Goal: Feedback & Contribution: Leave review/rating

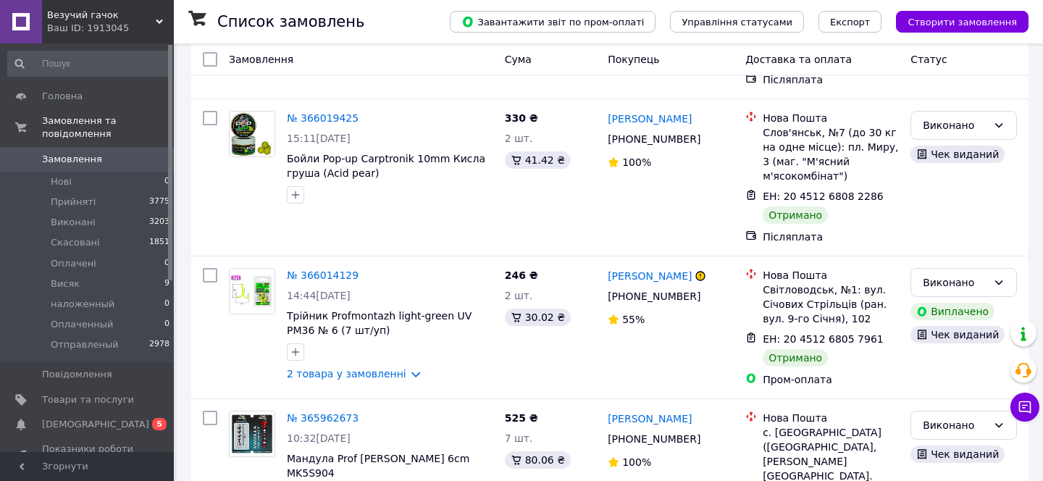
scroll to position [366, 0]
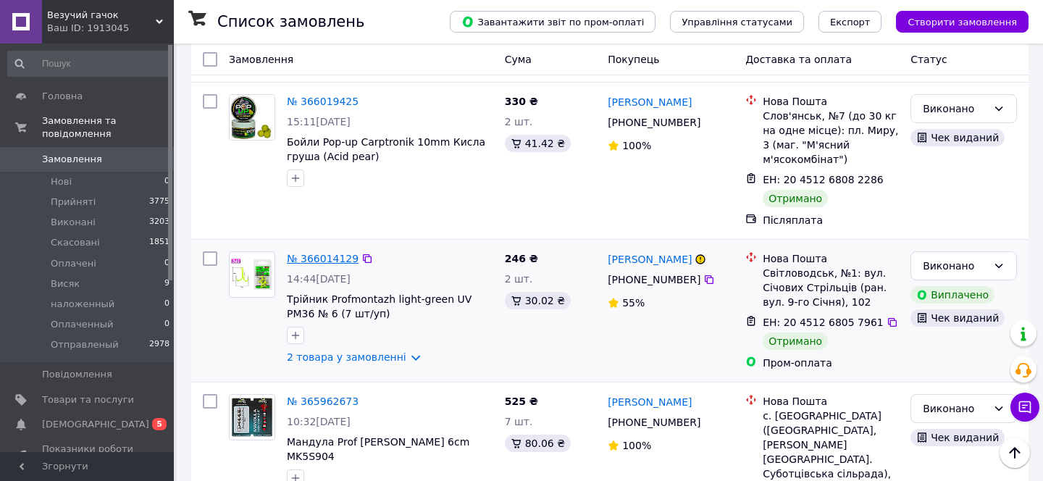
click at [312, 253] on link "№ 366014129" at bounding box center [323, 259] width 72 height 12
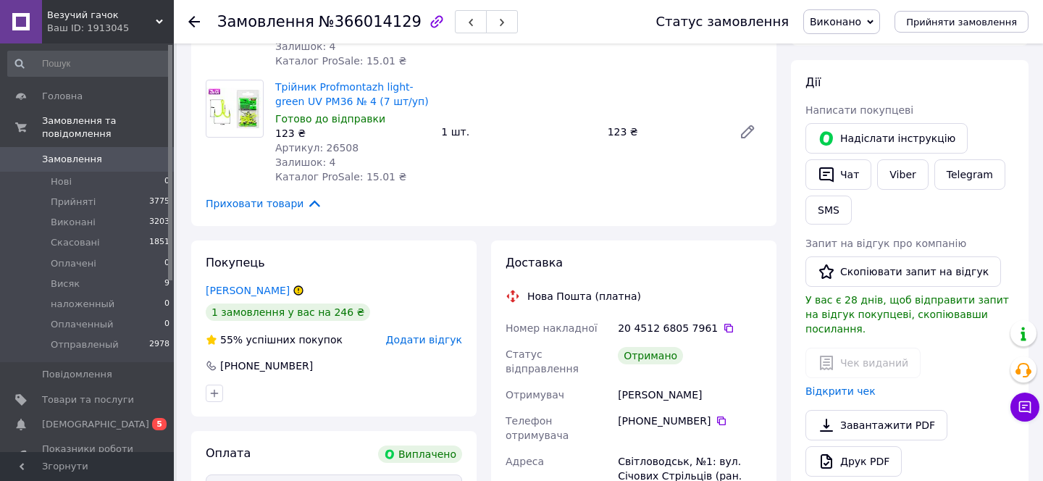
scroll to position [303, 0]
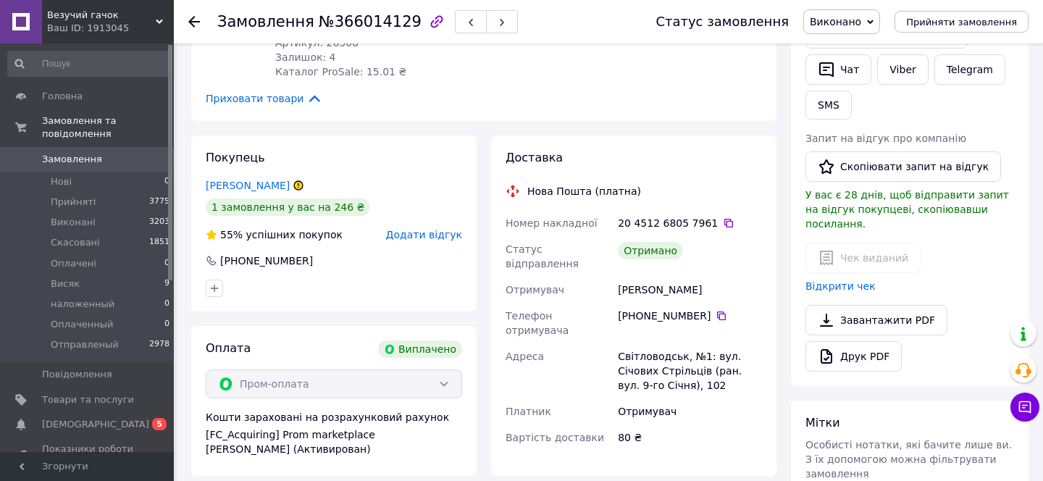
click at [424, 234] on span "Додати відгук" at bounding box center [424, 235] width 76 height 12
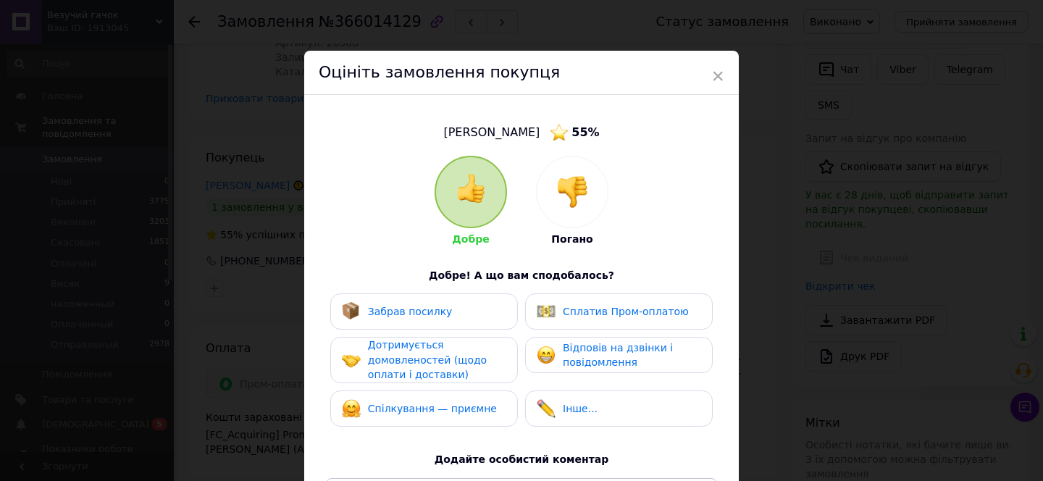
click at [410, 306] on span "Забрав посилку" at bounding box center [410, 312] width 85 height 12
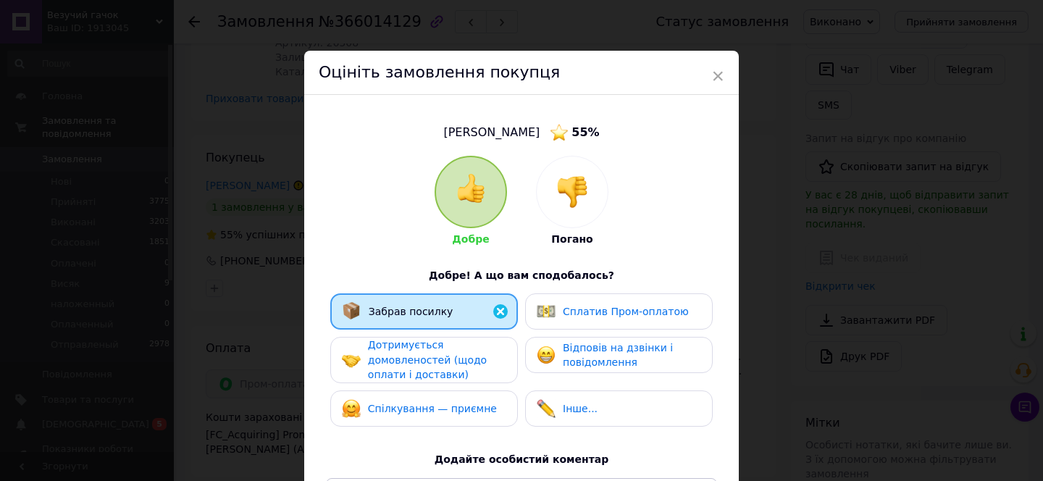
click at [554, 303] on div "Сплатив Пром-оплатою" at bounding box center [612, 311] width 152 height 19
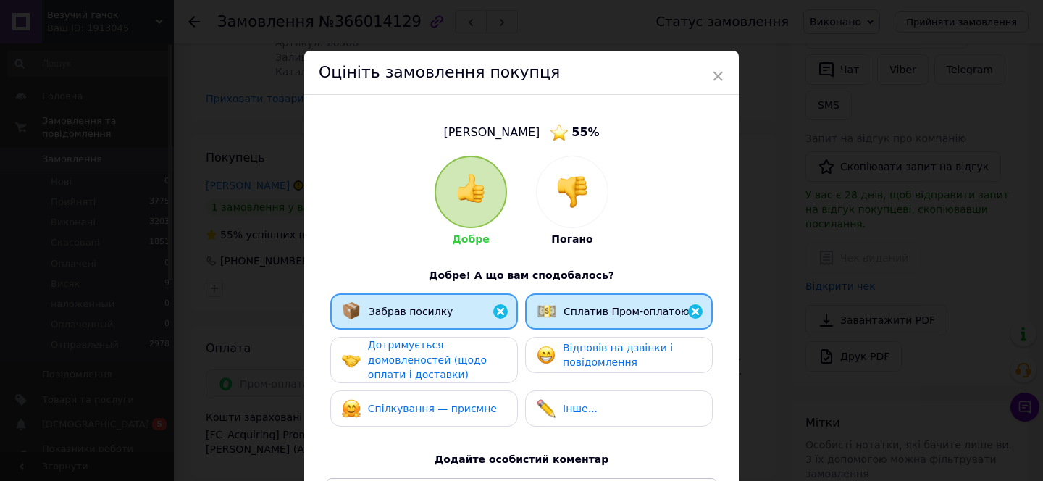
click at [579, 353] on div "Відповів на дзвінки і повідомлення" at bounding box center [632, 355] width 138 height 30
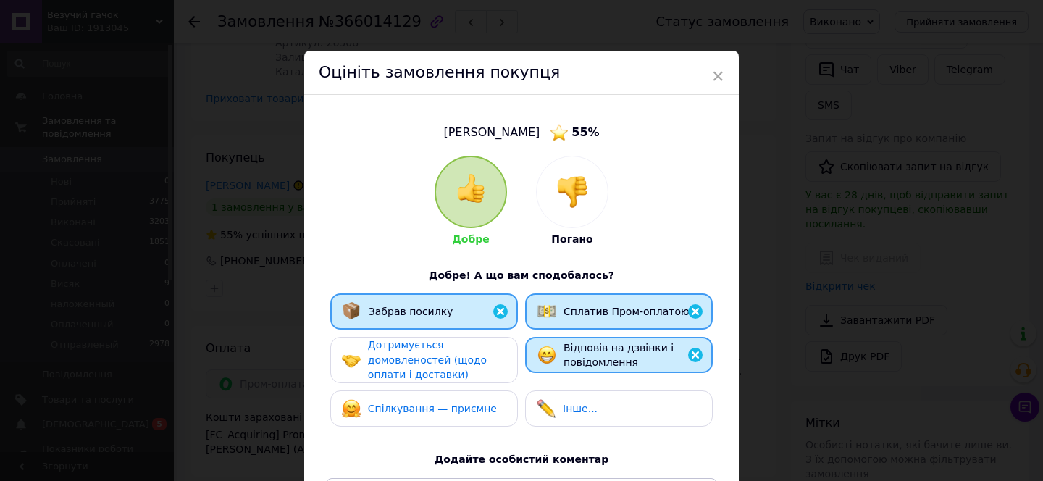
click at [464, 348] on div "Дотримується домовленостей (щодо оплати і доставки)" at bounding box center [437, 359] width 138 height 45
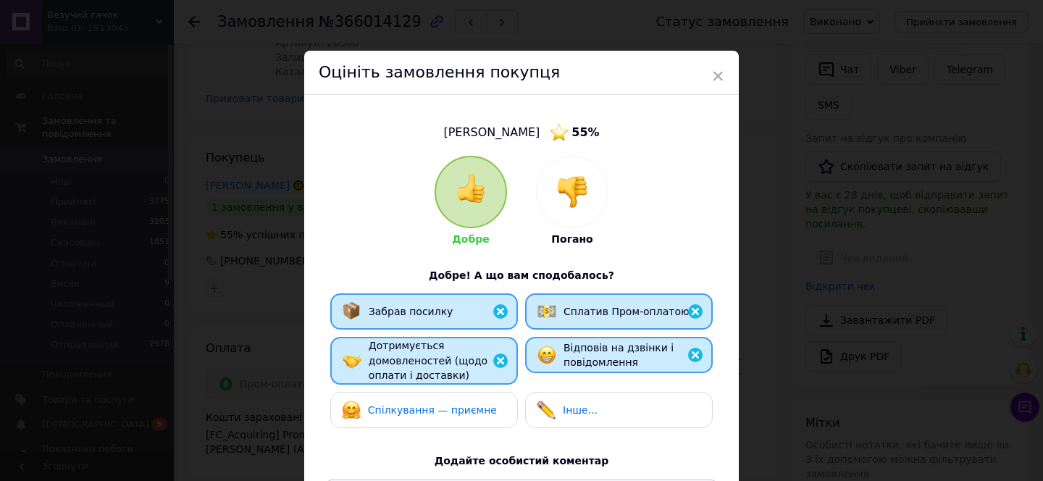
click at [441, 409] on span "Спілкування — приємне" at bounding box center [432, 410] width 129 height 12
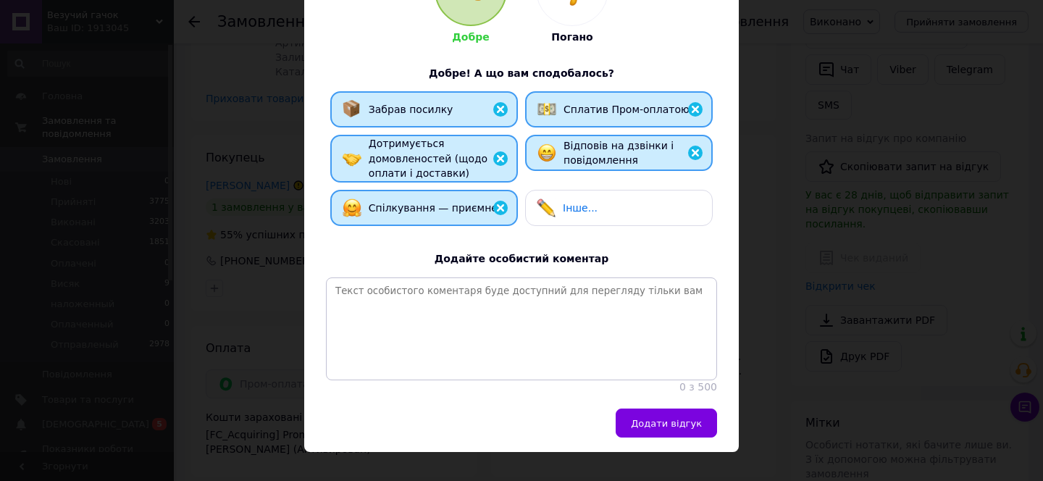
scroll to position [227, 0]
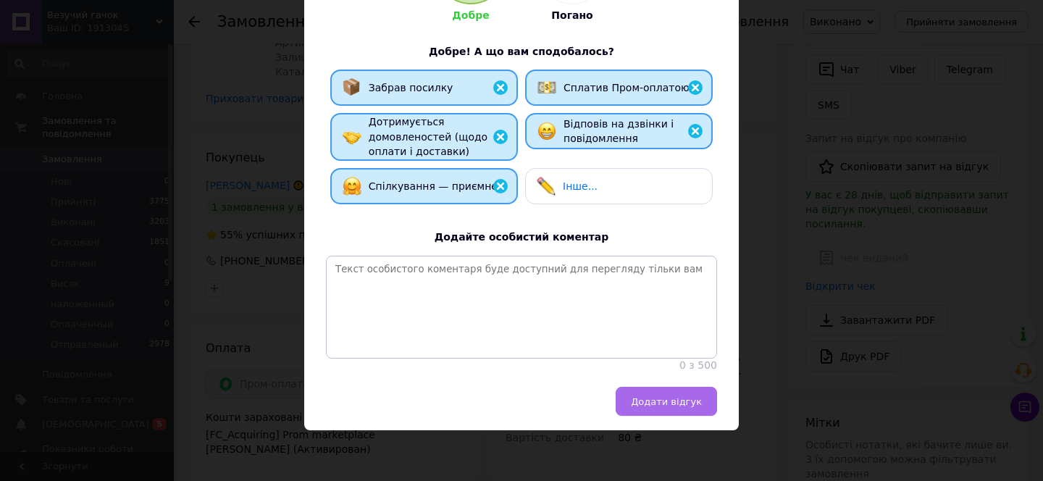
click at [677, 408] on button "Додати відгук" at bounding box center [665, 401] width 101 height 29
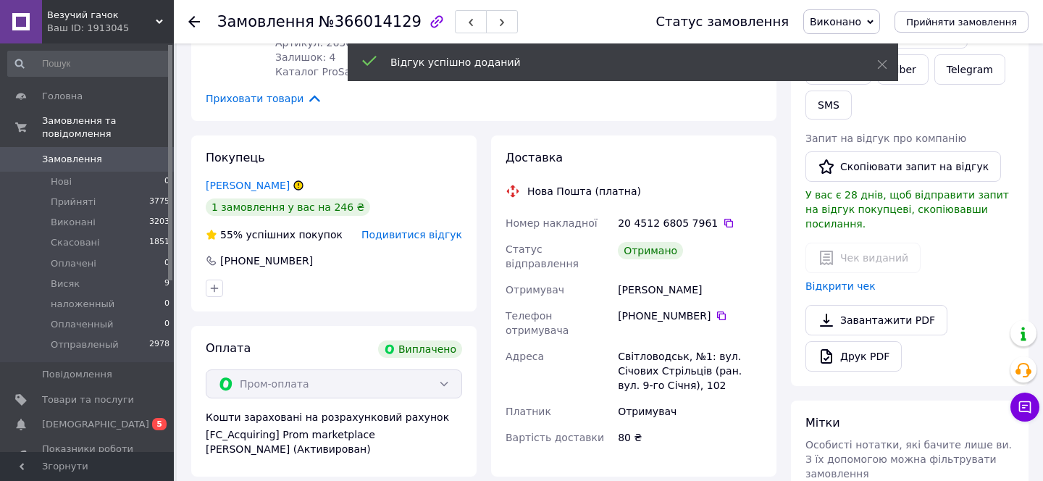
click at [142, 160] on span "0" at bounding box center [154, 159] width 40 height 13
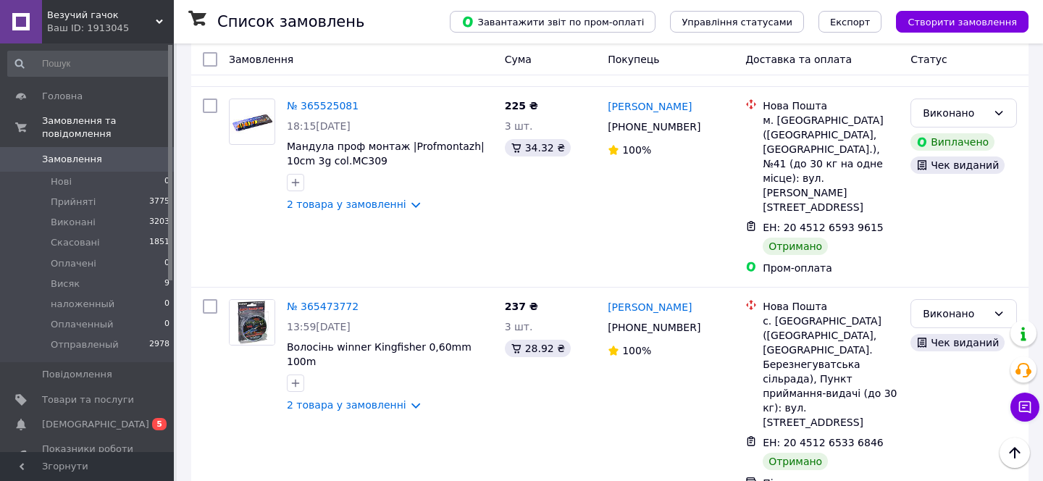
scroll to position [2165, 0]
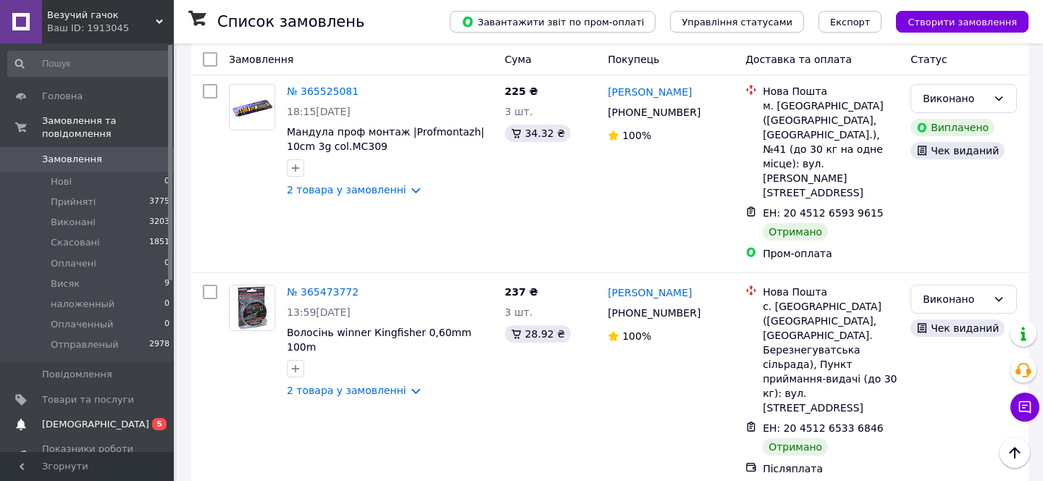
click at [98, 434] on link "Сповіщення 0 5" at bounding box center [89, 424] width 178 height 25
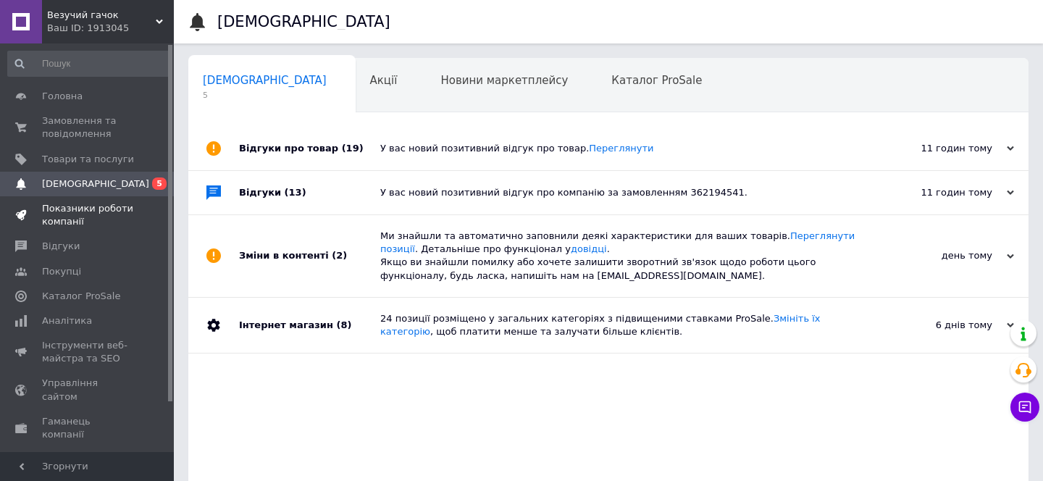
click at [125, 207] on span "Показники роботи компанії" at bounding box center [88, 215] width 92 height 26
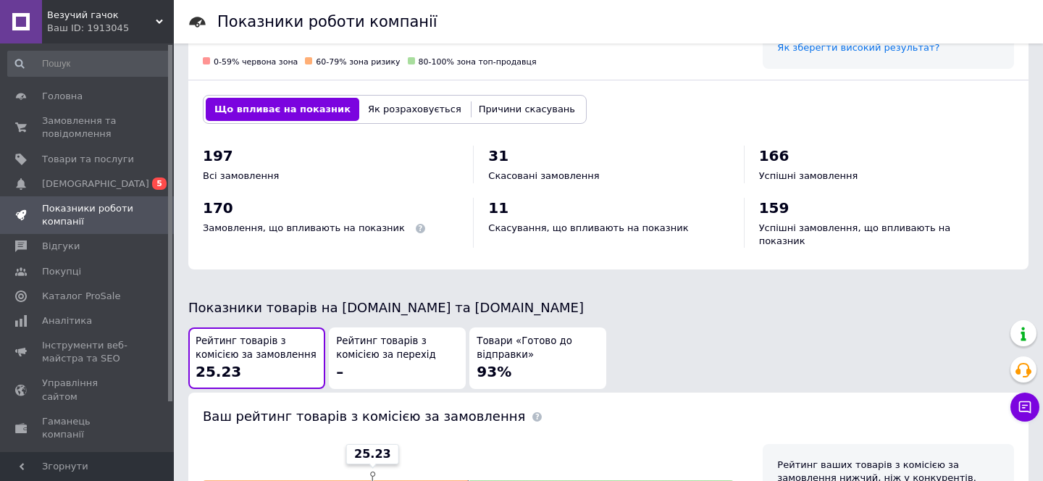
scroll to position [552, 0]
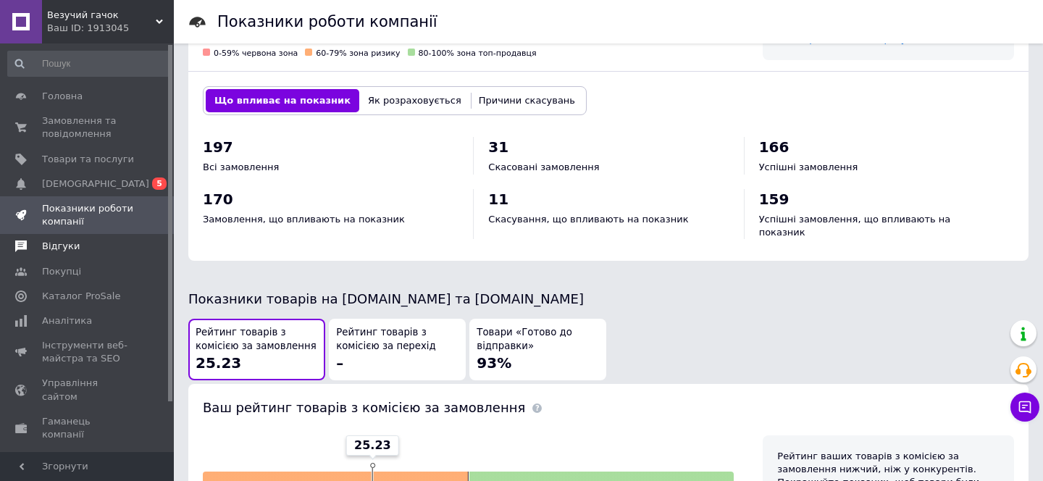
click at [122, 248] on span "Відгуки" at bounding box center [88, 246] width 92 height 13
